Goal: Task Accomplishment & Management: Use online tool/utility

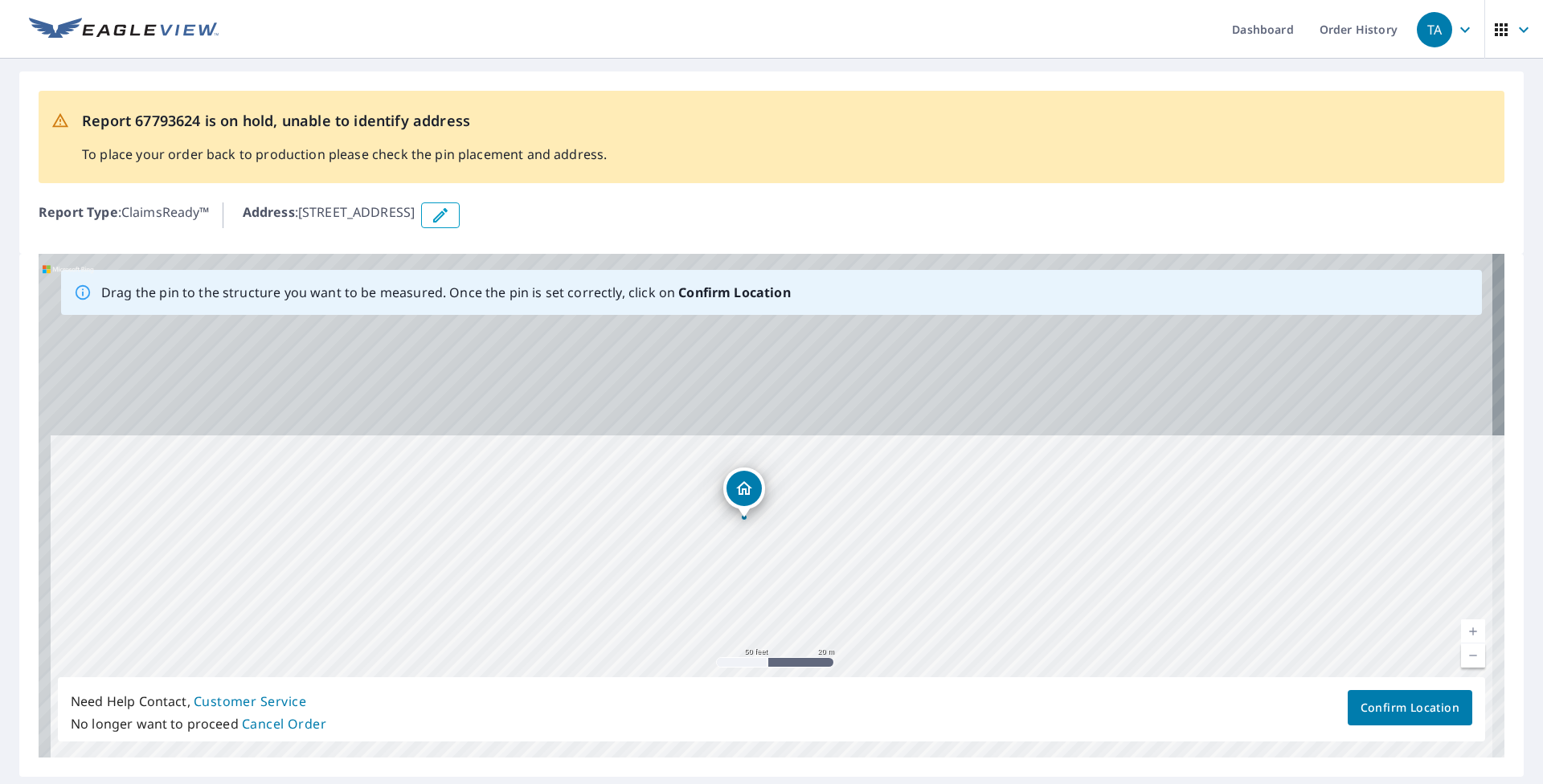
drag, startPoint x: 768, startPoint y: 363, endPoint x: 742, endPoint y: 705, distance: 343.0
click at [744, 715] on div "Drag the pin to the structure you want to be measured. Once the pin is set corr…" at bounding box center [772, 505] width 1465 height 503
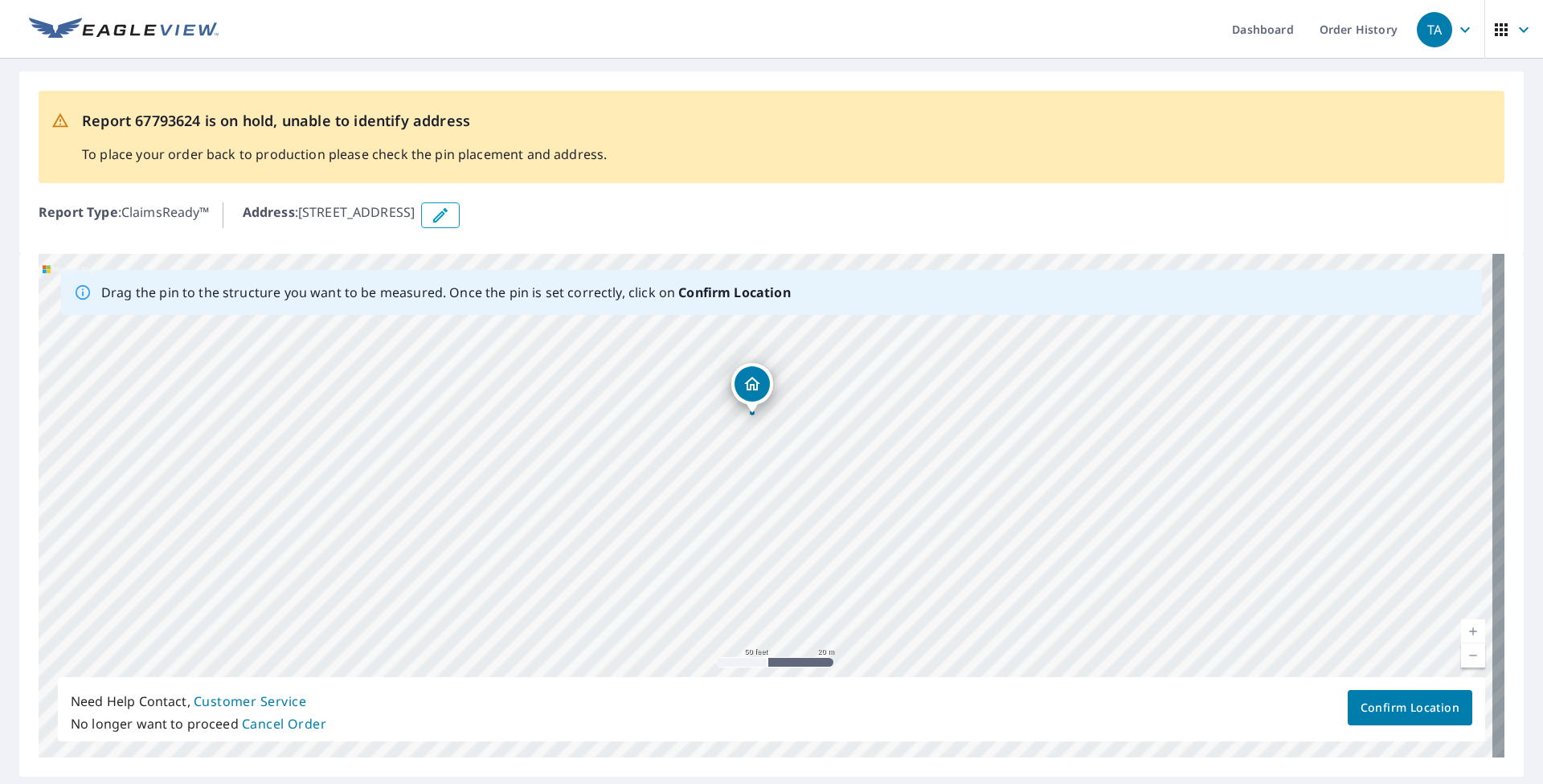
drag, startPoint x: 757, startPoint y: 492, endPoint x: 749, endPoint y: 635, distance: 143.2
click at [749, 635] on div "[STREET_ADDRESS]" at bounding box center [772, 505] width 1465 height 503
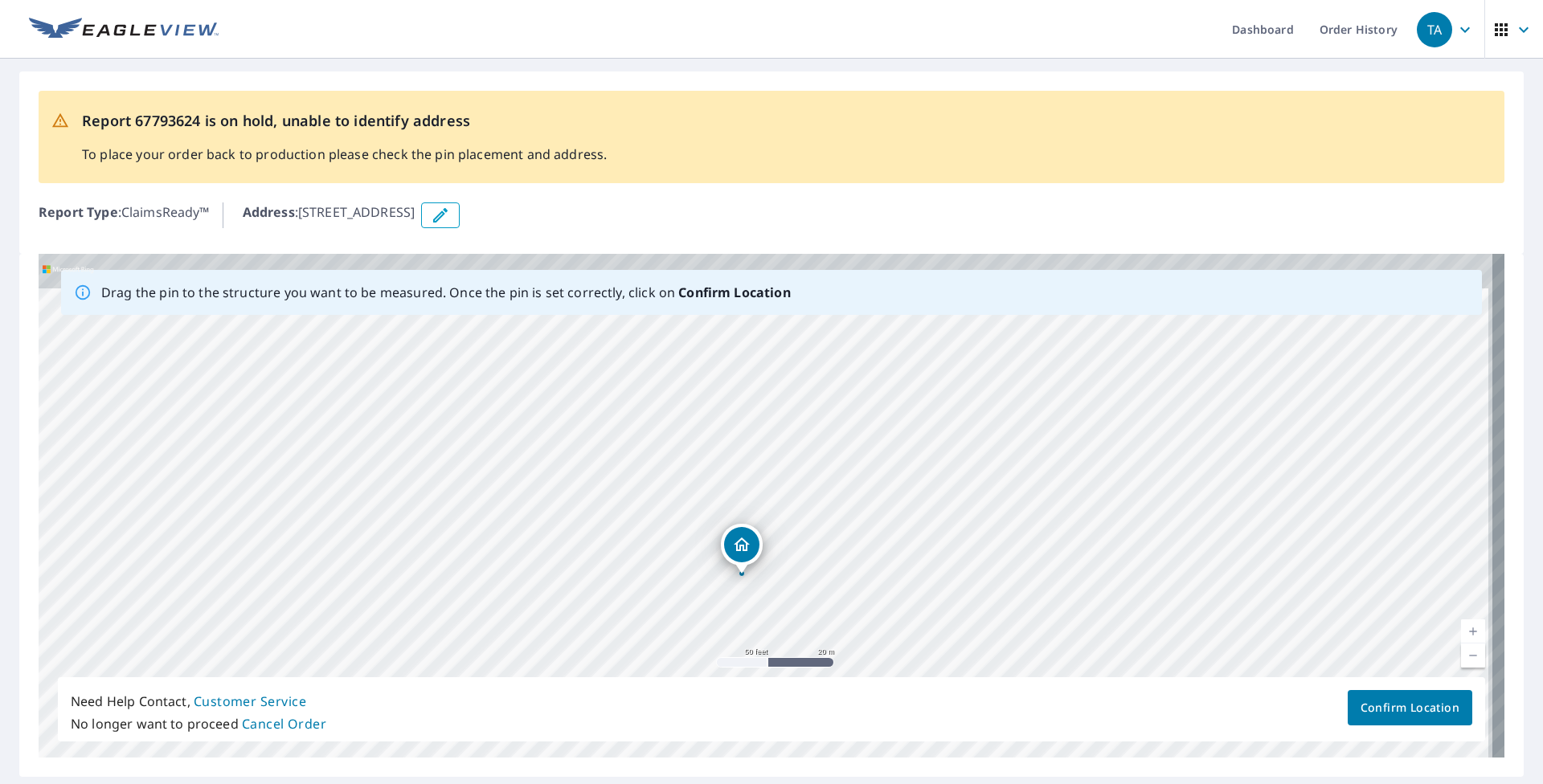
drag, startPoint x: 810, startPoint y: 401, endPoint x: 801, endPoint y: 501, distance: 100.4
click at [803, 500] on div "[STREET_ADDRESS]" at bounding box center [772, 505] width 1465 height 503
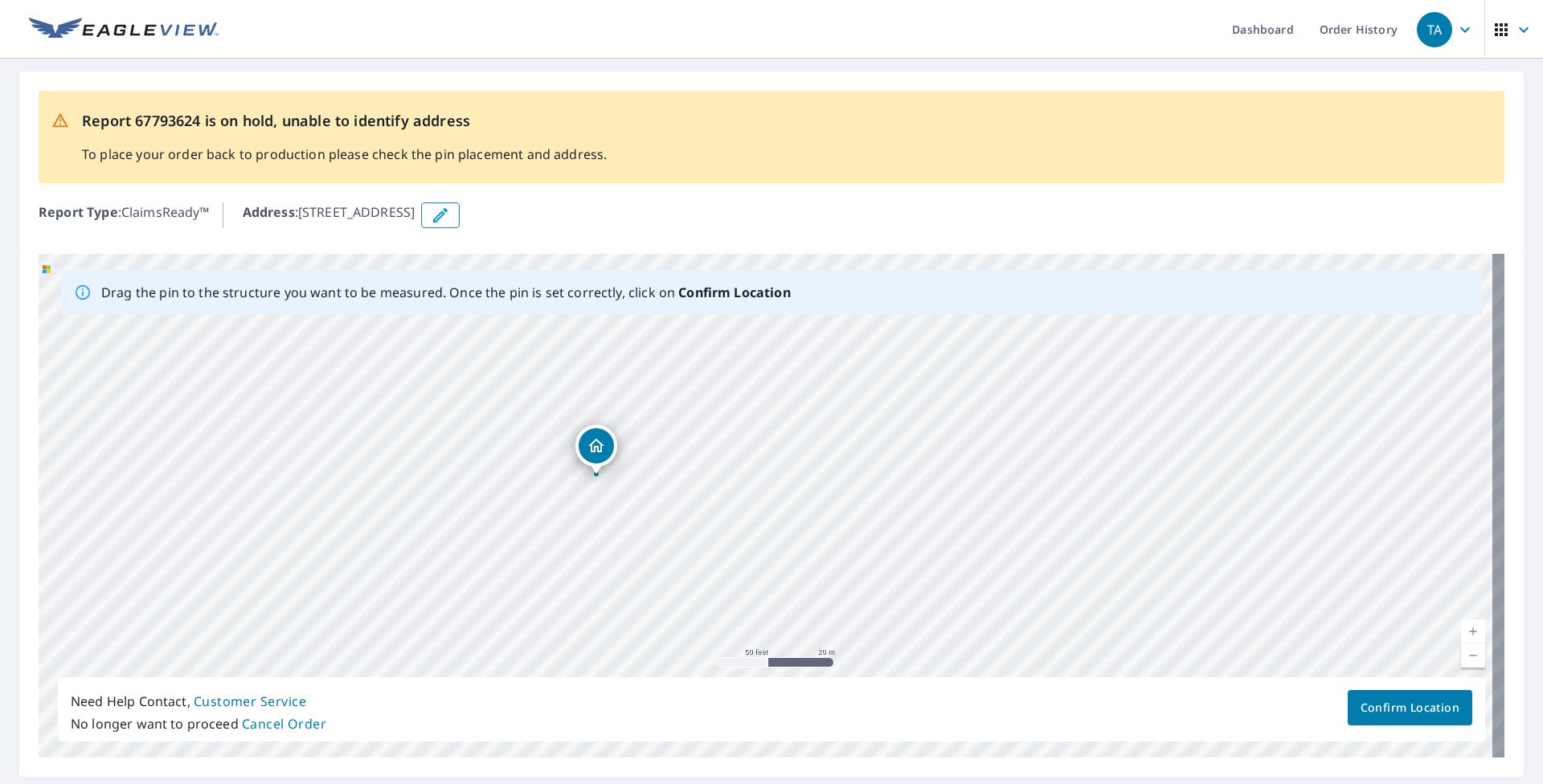
drag, startPoint x: 742, startPoint y: 547, endPoint x: 597, endPoint y: 444, distance: 177.9
drag, startPoint x: 1095, startPoint y: 449, endPoint x: 799, endPoint y: 409, distance: 298.7
click at [799, 409] on div "[STREET_ADDRESS]" at bounding box center [772, 505] width 1465 height 503
drag, startPoint x: 774, startPoint y: 407, endPoint x: 1185, endPoint y: 488, distance: 418.9
click at [1187, 488] on div "[STREET_ADDRESS]" at bounding box center [772, 505] width 1465 height 503
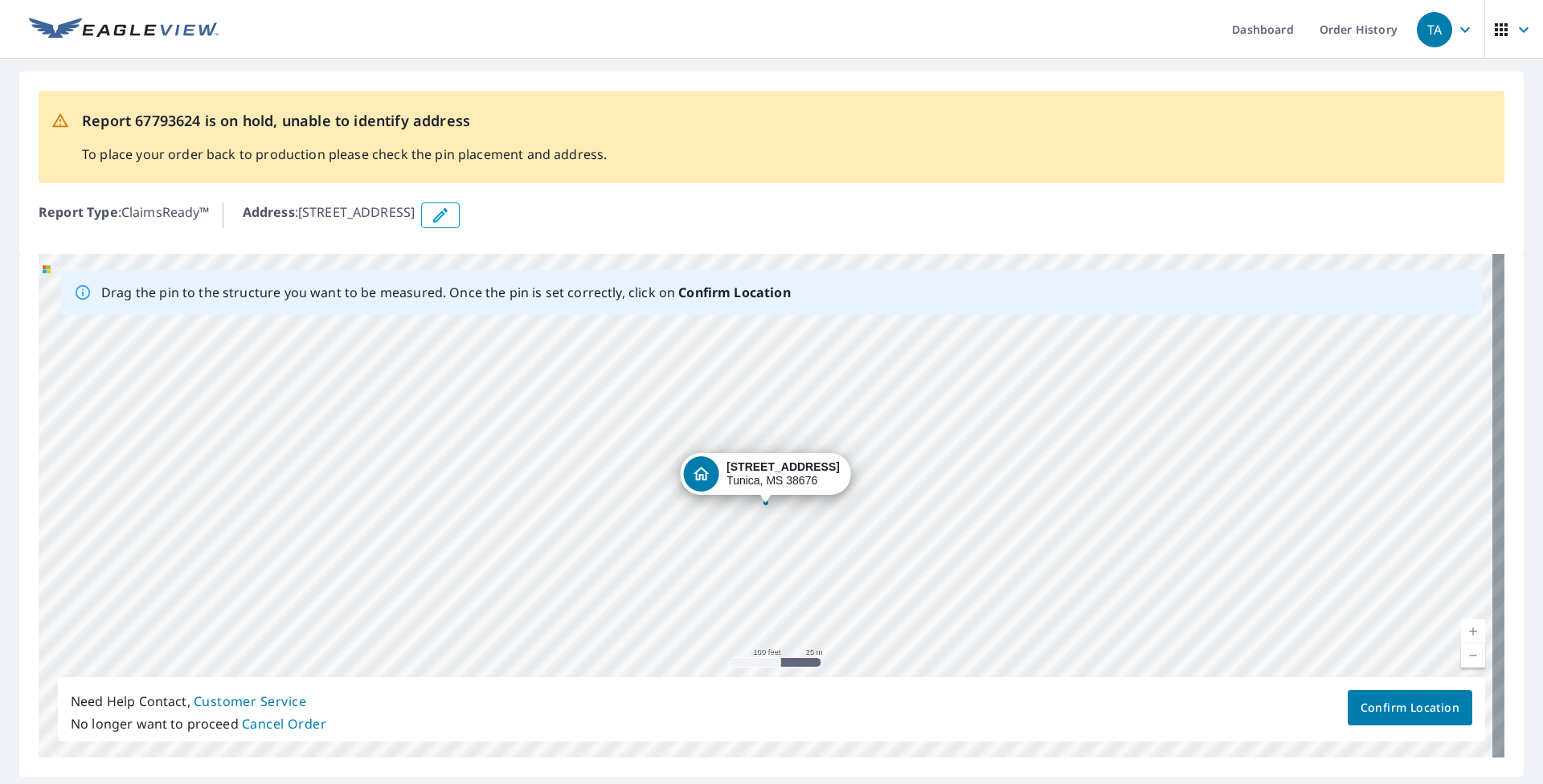
click at [1395, 720] on button "Confirm Location" at bounding box center [1409, 707] width 125 height 35
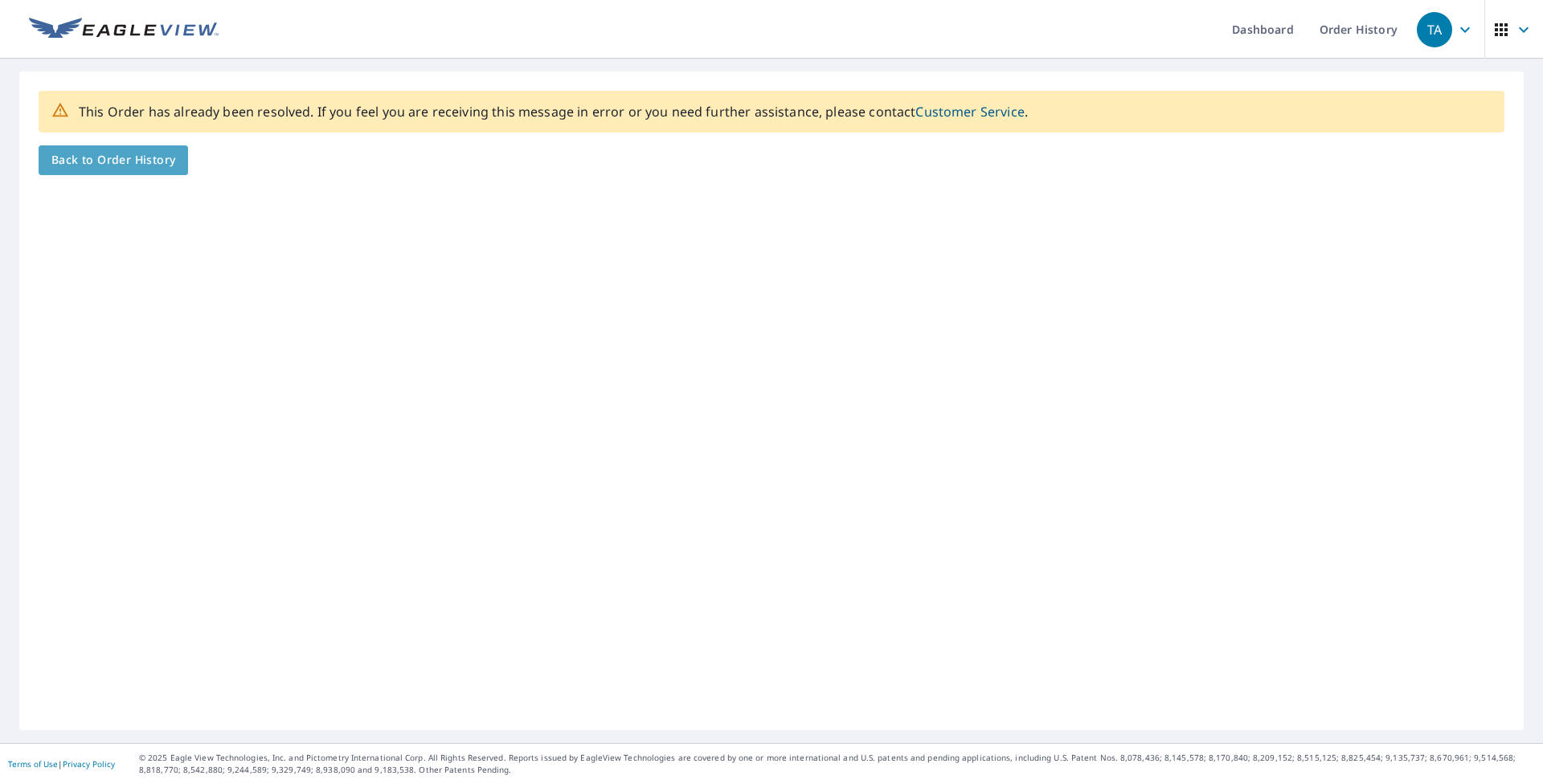
click at [114, 165] on span "Back to Order History" at bounding box center [113, 161] width 124 height 20
